Goal: Transaction & Acquisition: Obtain resource

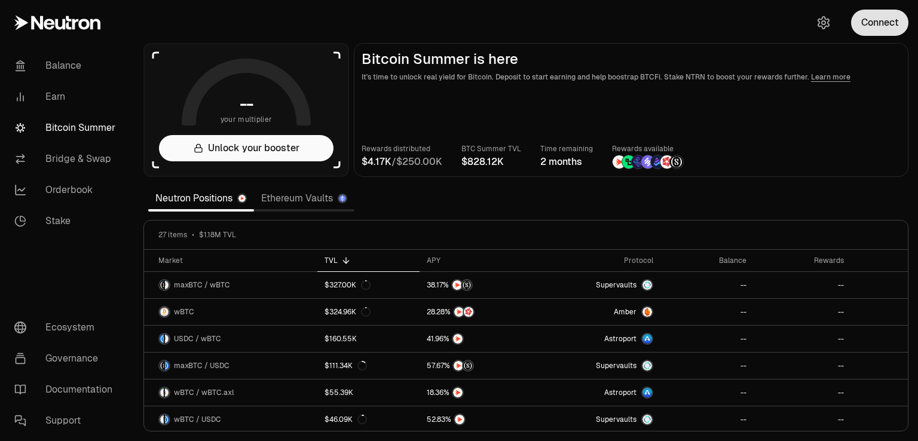
click at [882, 33] on button "Connect" at bounding box center [879, 23] width 57 height 26
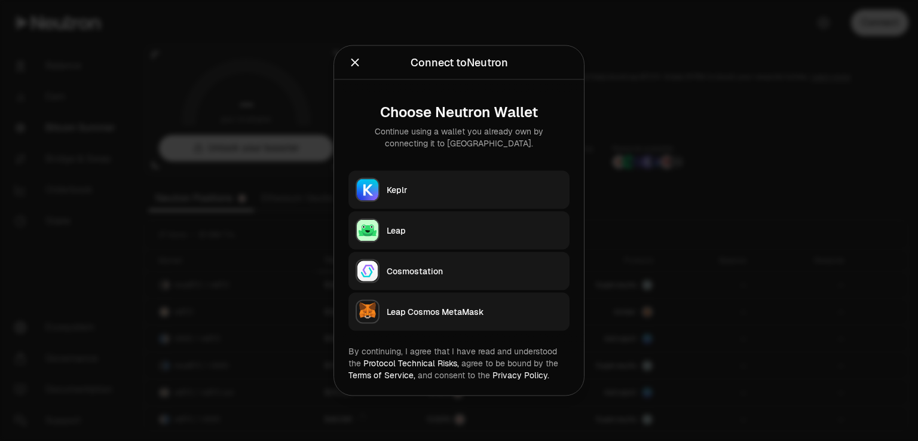
click at [410, 231] on div "Leap" at bounding box center [475, 231] width 176 height 12
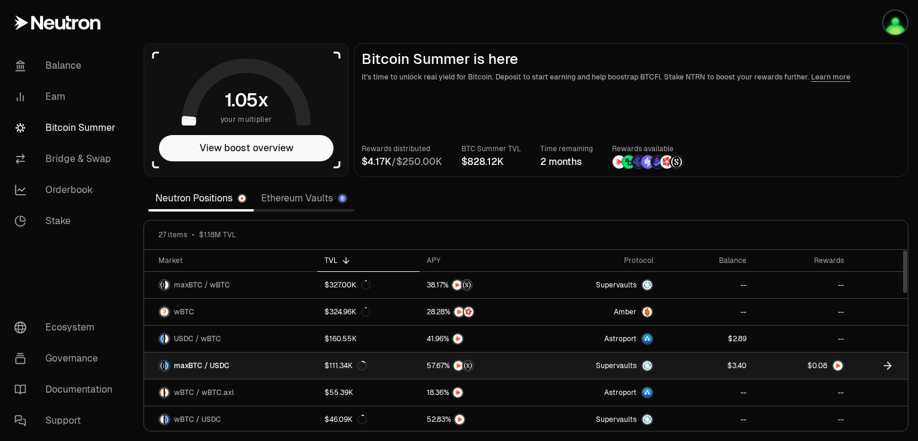
click at [784, 363] on link at bounding box center [802, 366] width 97 height 26
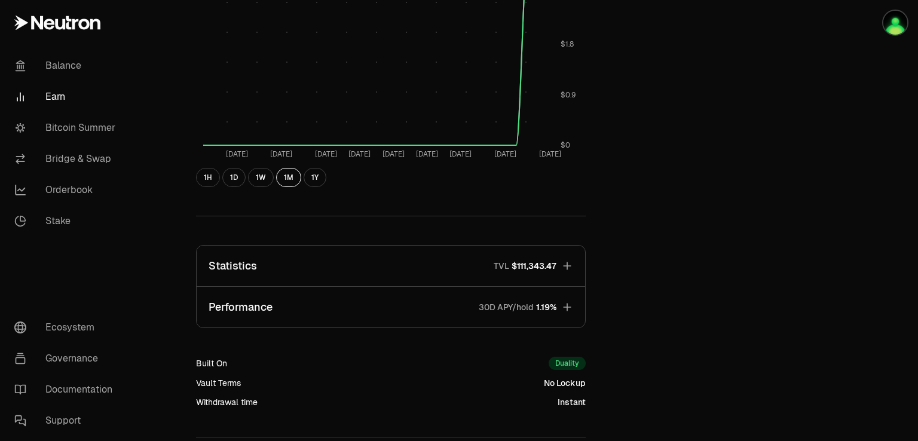
scroll to position [657, 0]
